Goal: Task Accomplishment & Management: Manage account settings

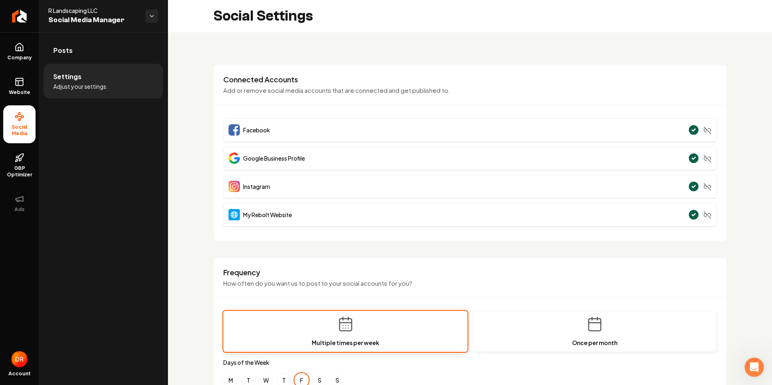
scroll to position [197, 0]
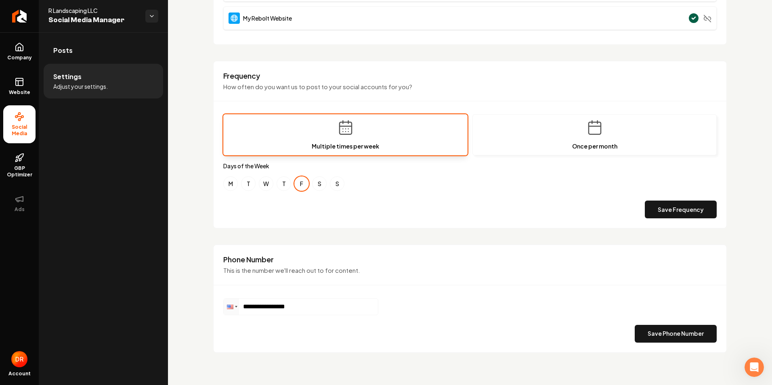
click at [299, 187] on button "F" at bounding box center [301, 184] width 15 height 15
click at [286, 185] on button "T" at bounding box center [284, 184] width 15 height 15
click at [302, 183] on button "F" at bounding box center [301, 184] width 15 height 15
click at [285, 186] on button "T" at bounding box center [284, 184] width 15 height 15
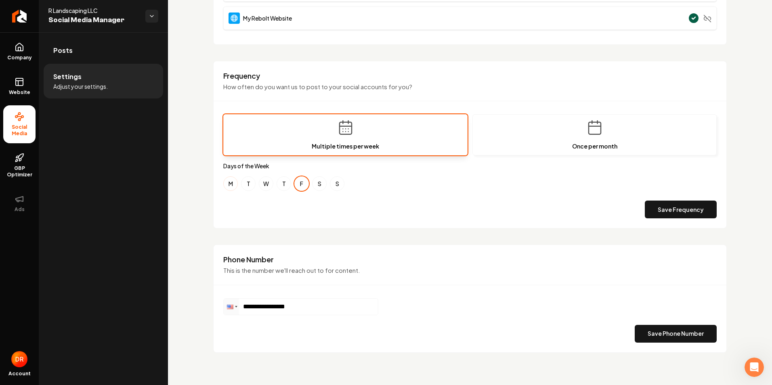
click at [231, 184] on button "M" at bounding box center [230, 184] width 15 height 15
click at [690, 213] on button "Save Frequency" at bounding box center [681, 210] width 72 height 18
click at [21, 58] on span "Company" at bounding box center [19, 58] width 31 height 6
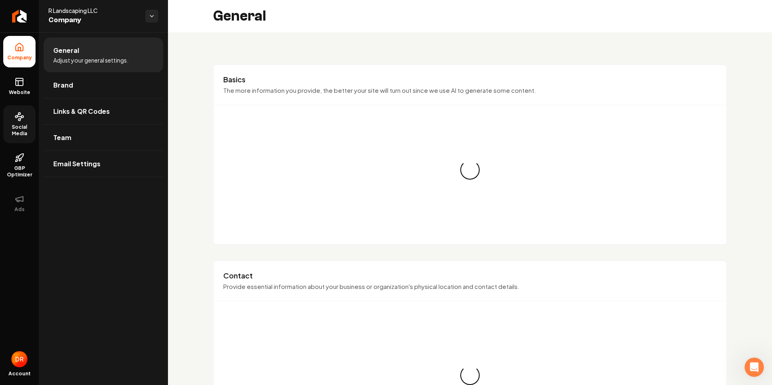
click at [21, 120] on icon at bounding box center [20, 117] width 10 height 10
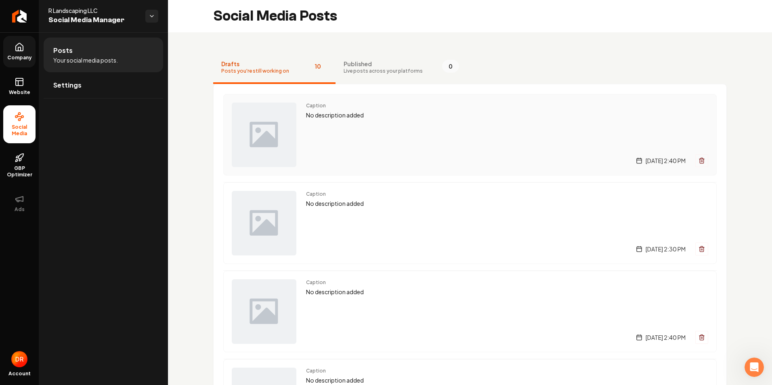
click at [299, 127] on div "Caption No description added [DATE] 2:40 PM" at bounding box center [470, 135] width 494 height 82
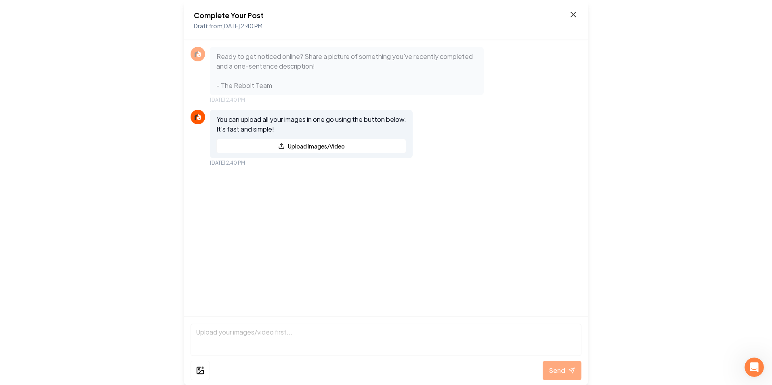
click at [573, 16] on icon at bounding box center [574, 15] width 10 height 10
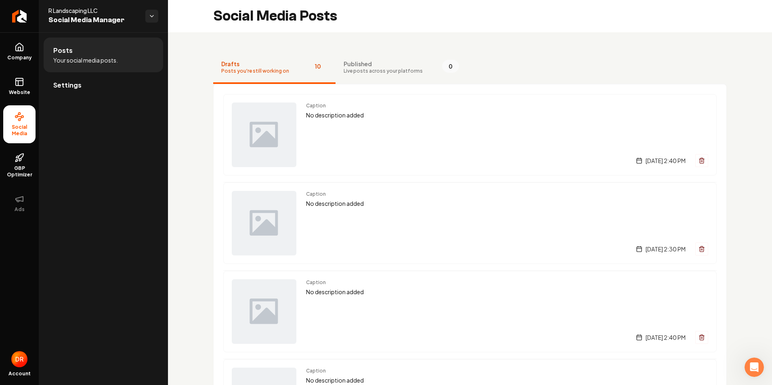
click at [74, 90] on link "Settings" at bounding box center [104, 85] width 120 height 26
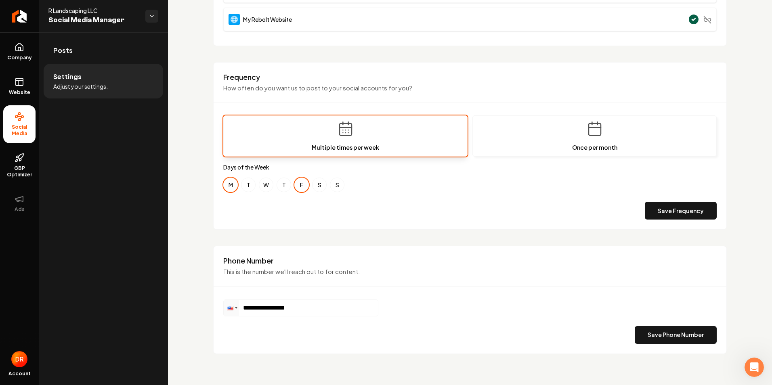
scroll to position [197, 0]
